Goal: Information Seeking & Learning: Learn about a topic

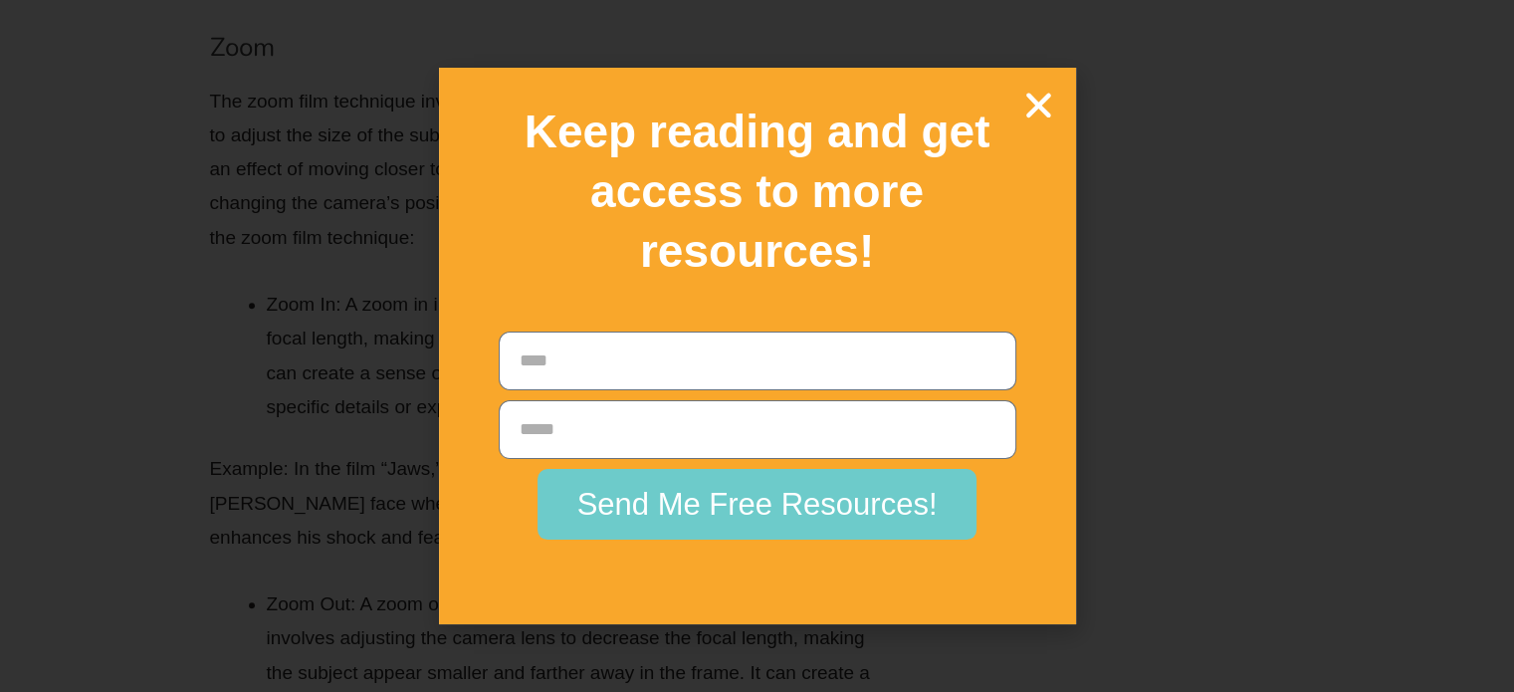
scroll to position [14333, 0]
drag, startPoint x: 1047, startPoint y: 112, endPoint x: 1028, endPoint y: 124, distance: 23.8
click at [1047, 112] on icon "Close" at bounding box center [1039, 105] width 35 height 35
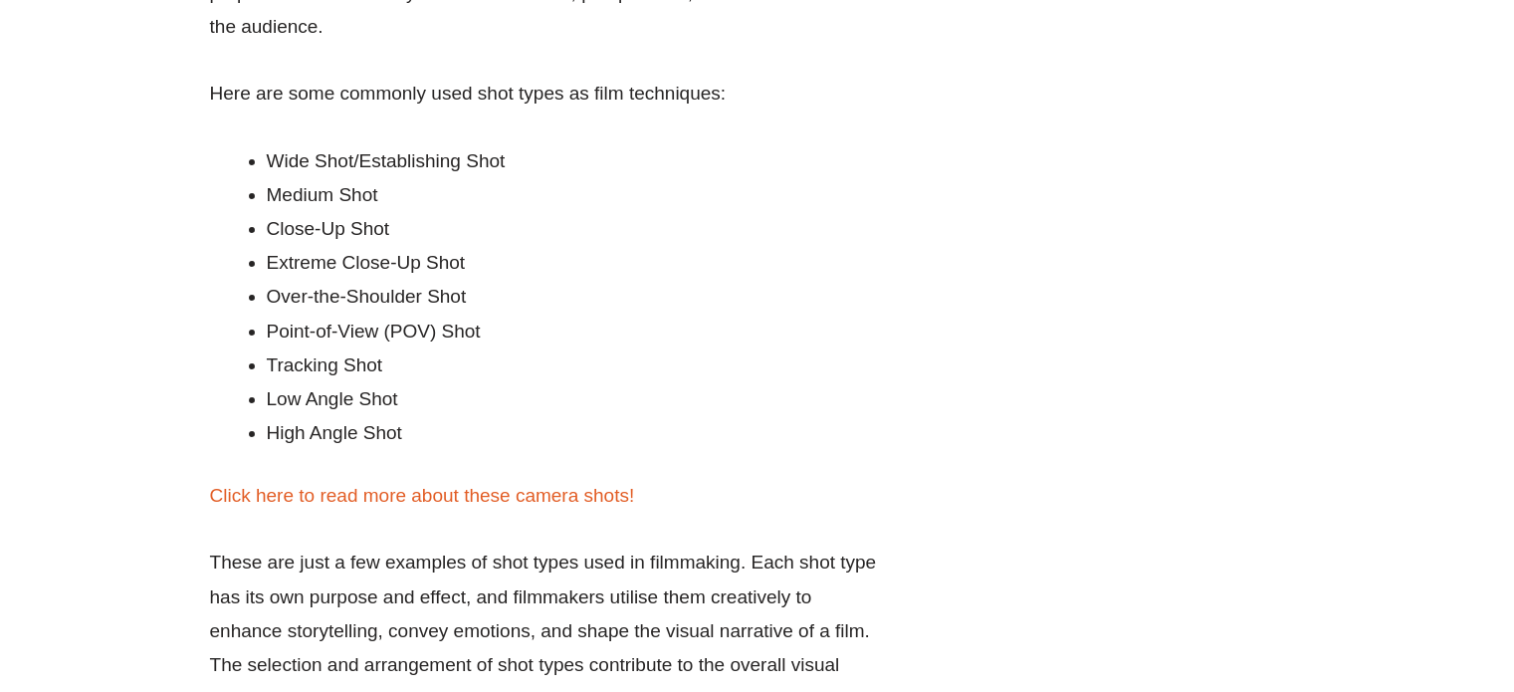
scroll to position [14732, 0]
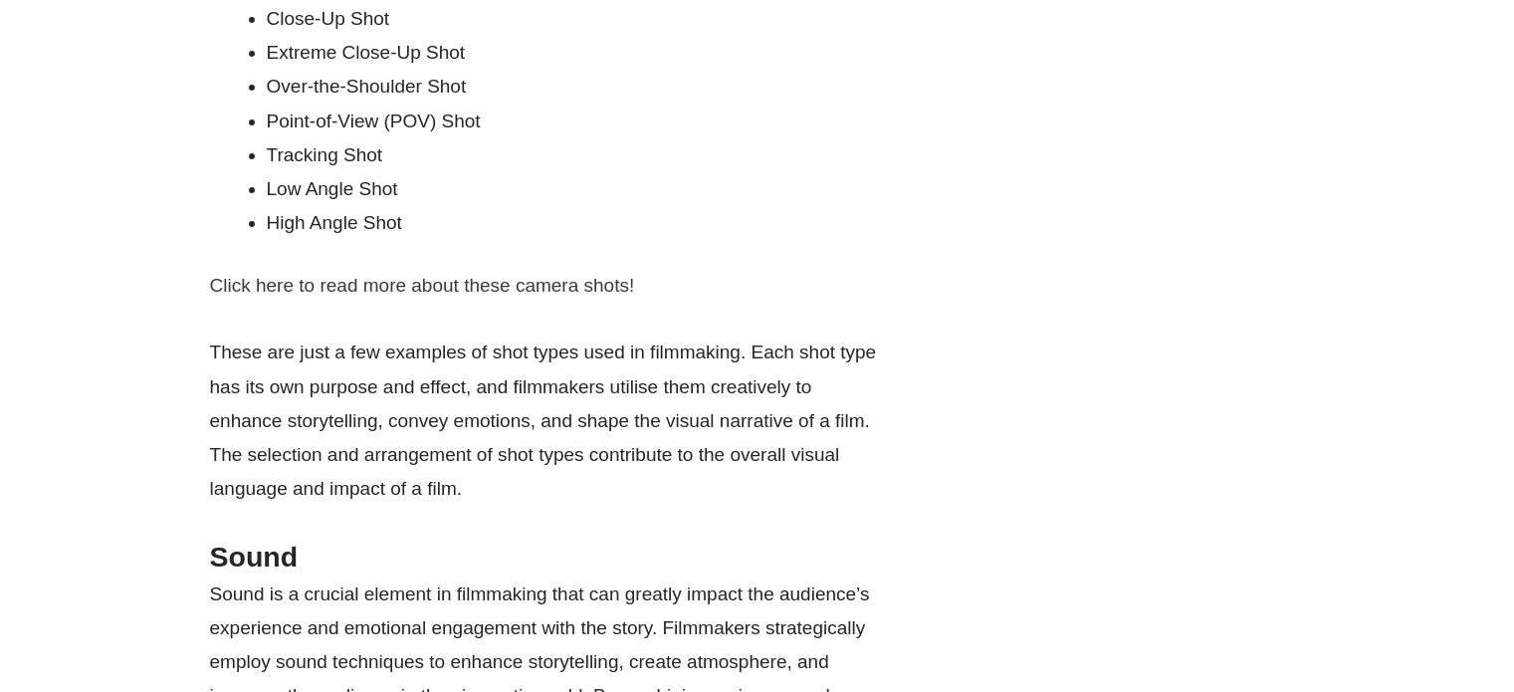
click at [381, 278] on link "Click here to read more about these camera shots!" at bounding box center [422, 285] width 425 height 21
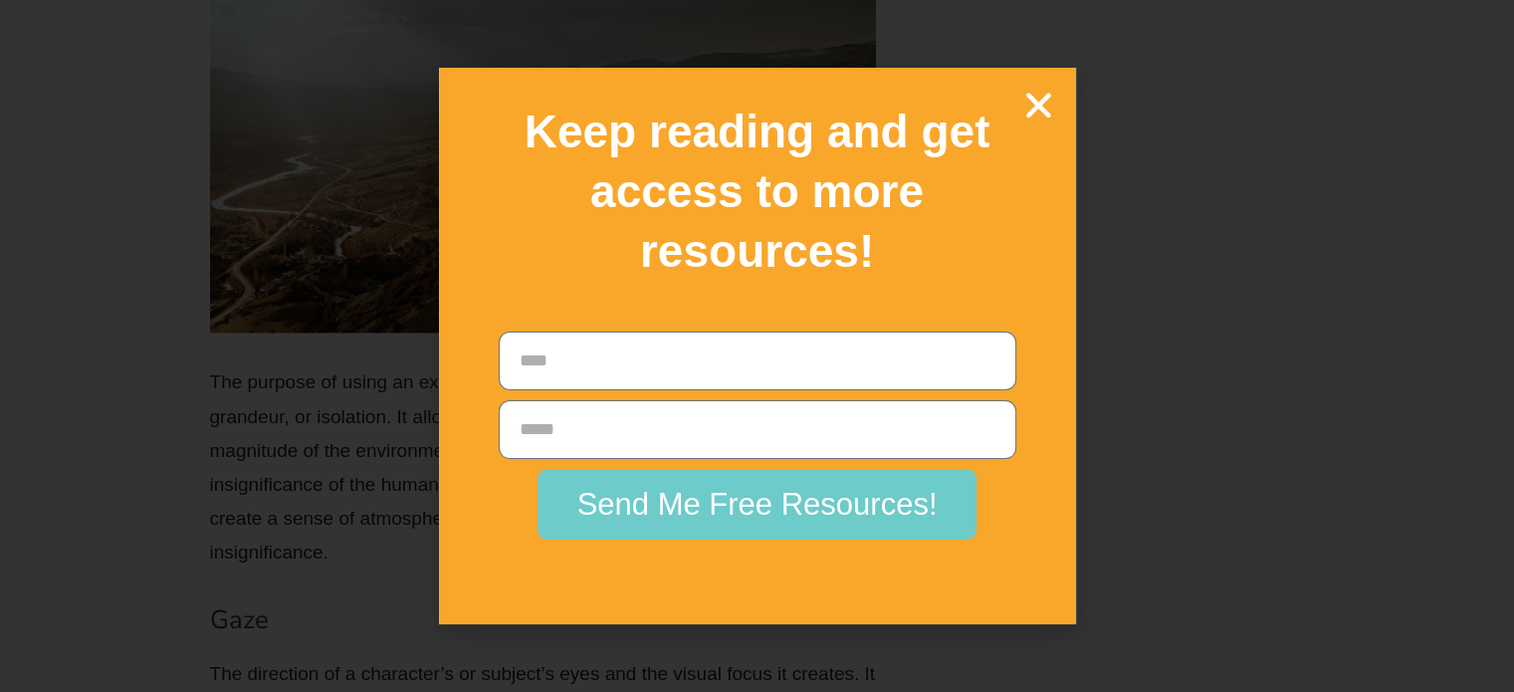
scroll to position [10656, 0]
click at [1031, 116] on icon "Close" at bounding box center [1039, 105] width 35 height 35
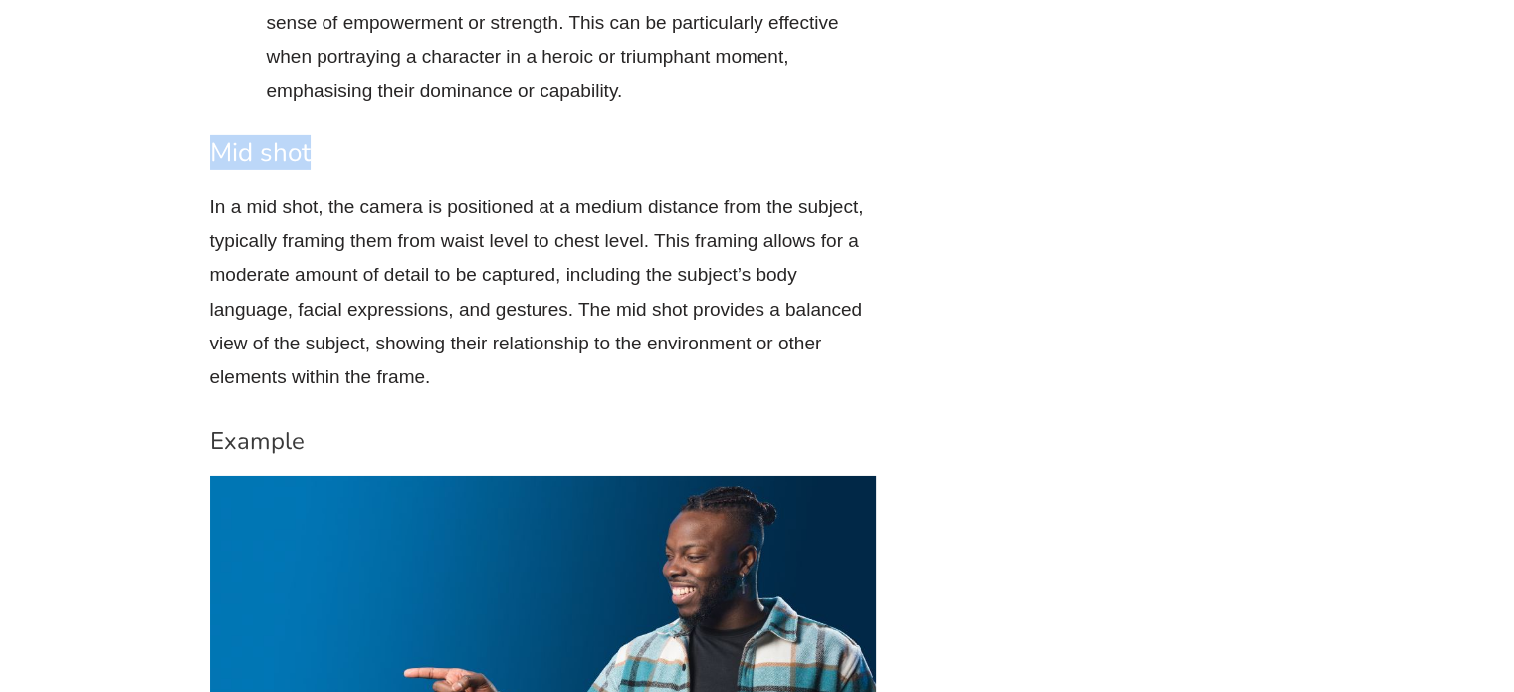
scroll to position [14241, 0]
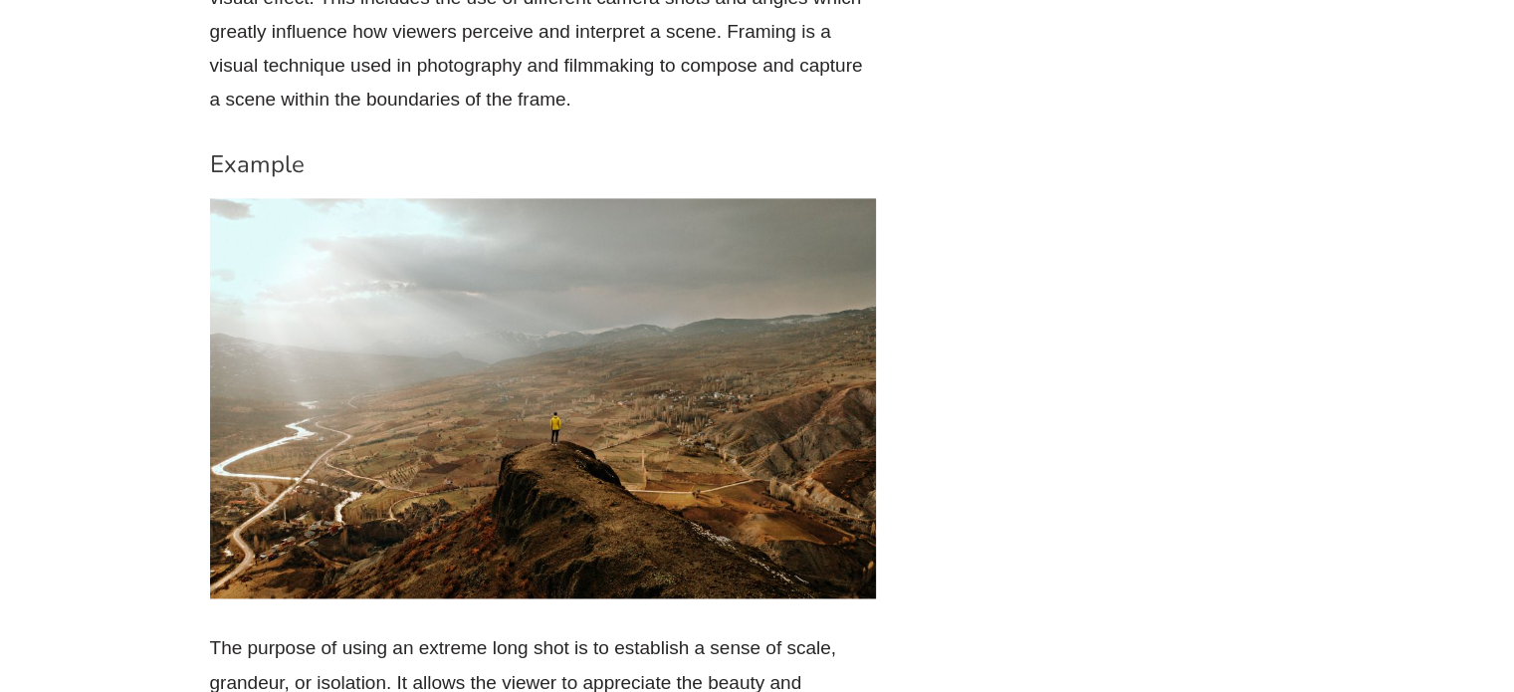
scroll to position [10523, 0]
